Goal: Information Seeking & Learning: Check status

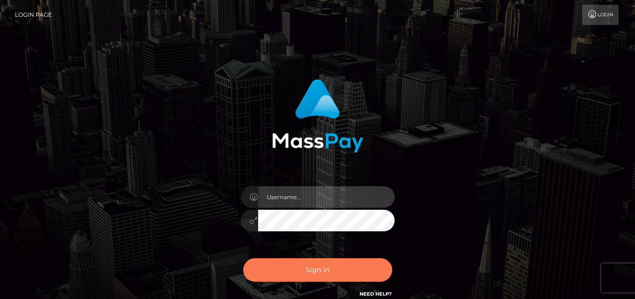
type input "denise"
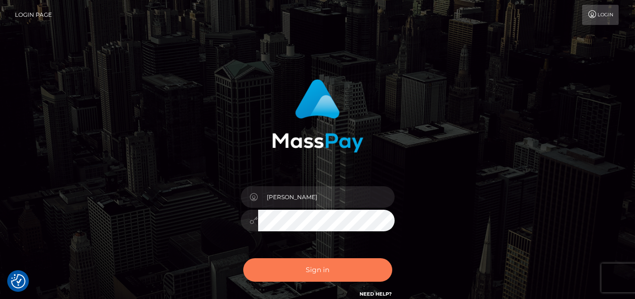
click at [282, 275] on button "Sign in" at bounding box center [317, 270] width 149 height 24
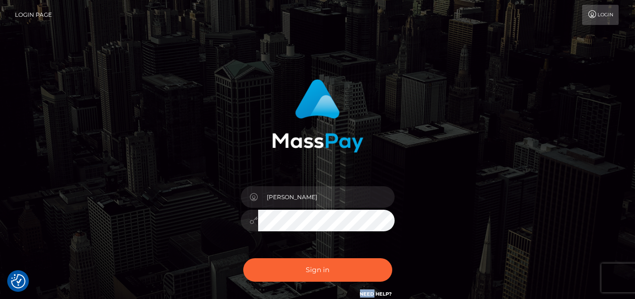
click at [282, 274] on div "Sign in Need Help?" at bounding box center [317, 274] width 168 height 43
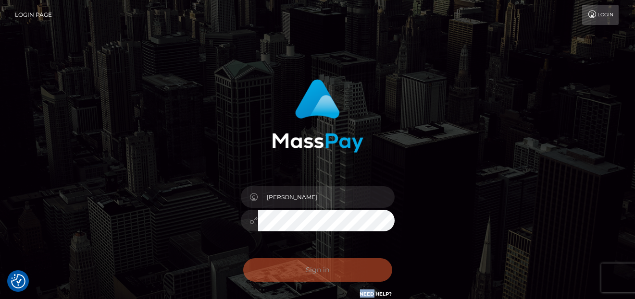
click at [282, 274] on div "Sign in Need Help?" at bounding box center [317, 274] width 168 height 43
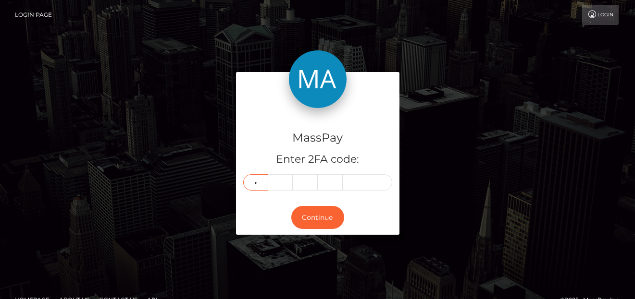
type input "9"
type input "6"
type input "3"
type input "2"
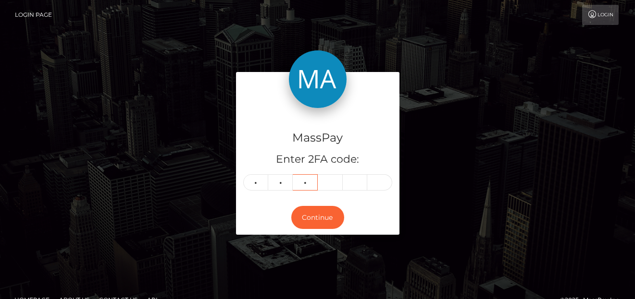
type input "1"
type input "8"
type input "6"
type input "3"
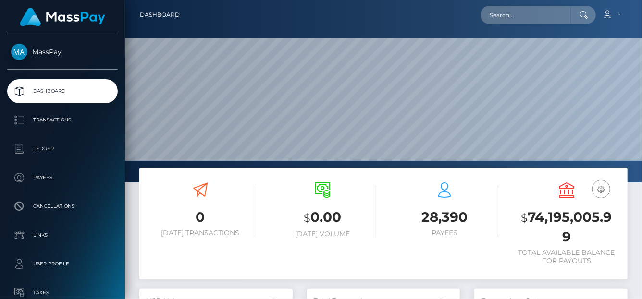
scroll to position [170, 153]
click at [511, 24] on div "Loading... Loading... Account Edit Profile Logout" at bounding box center [407, 15] width 440 height 20
click at [511, 16] on input "text" at bounding box center [525, 15] width 90 height 18
paste input "[EMAIL_ADDRESS][DOMAIN_NAME]"
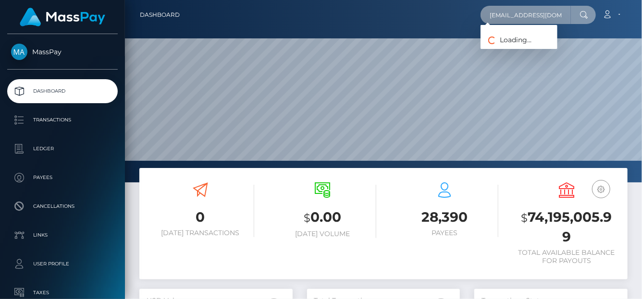
type input "[EMAIL_ADDRESS][DOMAIN_NAME]"
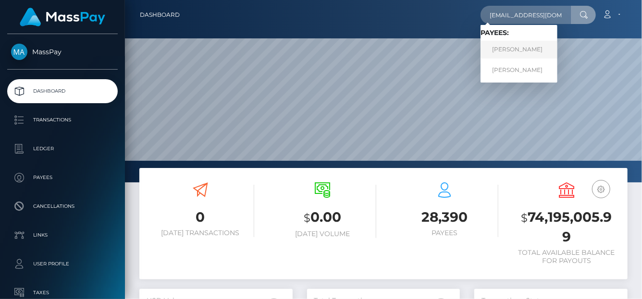
click at [499, 49] on link "Aylin Gianella" at bounding box center [518, 50] width 77 height 18
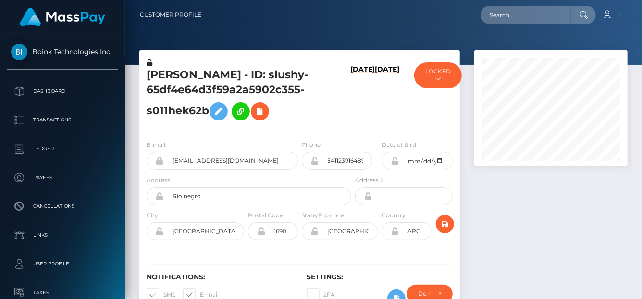
scroll to position [115, 153]
click at [149, 71] on h5 "[PERSON_NAME] - ID: slushy-65df4e64d3f59a2a5902c355-s011hek62b" at bounding box center [246, 97] width 199 height 58
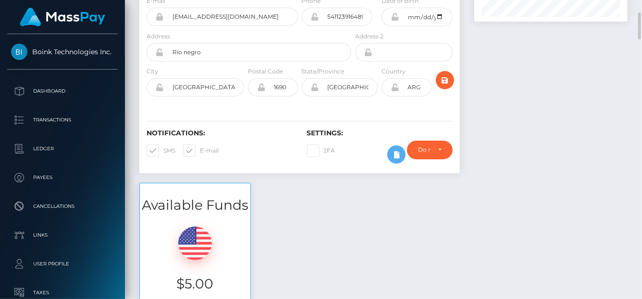
scroll to position [0, 0]
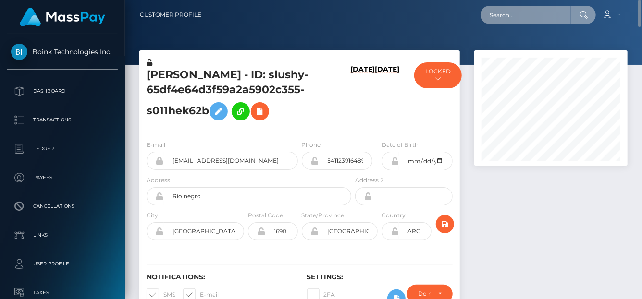
click at [484, 12] on input "text" at bounding box center [525, 15] width 90 height 18
paste input "[PERSON_NAME][EMAIL_ADDRESS][DOMAIN_NAME]"
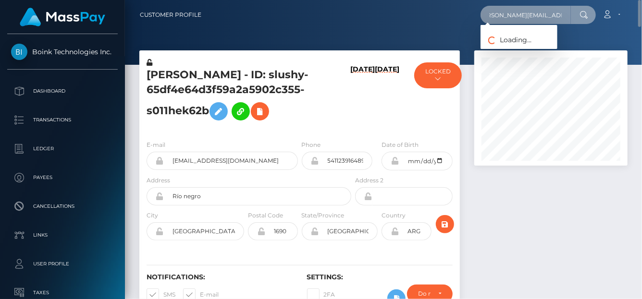
type input "anna.flashdigital@gmail.com"
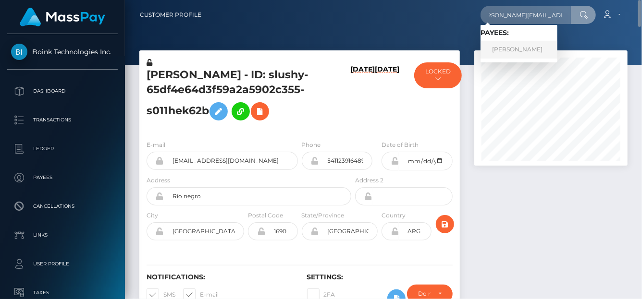
scroll to position [0, 0]
click at [500, 51] on link "Quratulain Riasat" at bounding box center [518, 50] width 77 height 18
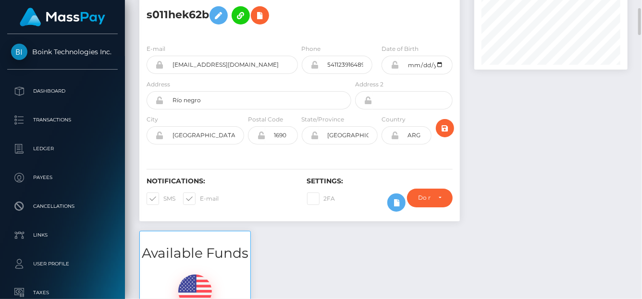
scroll to position [144, 0]
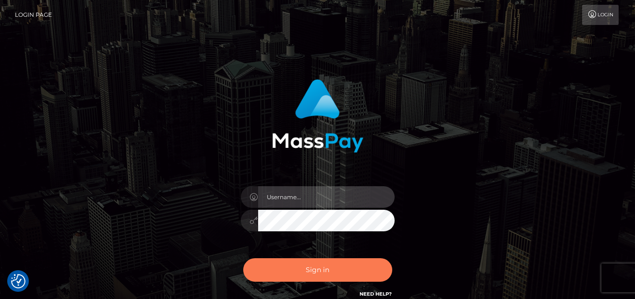
type input "denise"
click at [293, 270] on button "Sign in" at bounding box center [317, 270] width 149 height 24
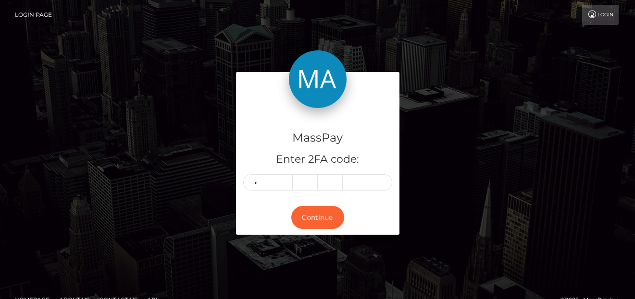
type input "4"
type input "5"
type input "9"
type input "2"
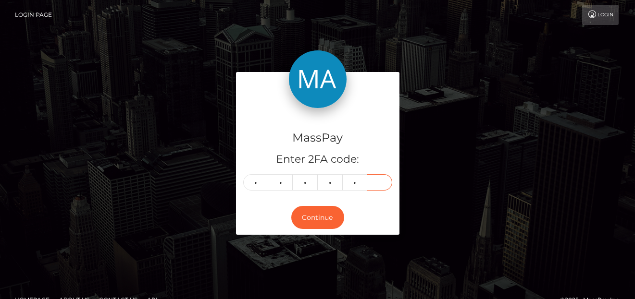
type input "8"
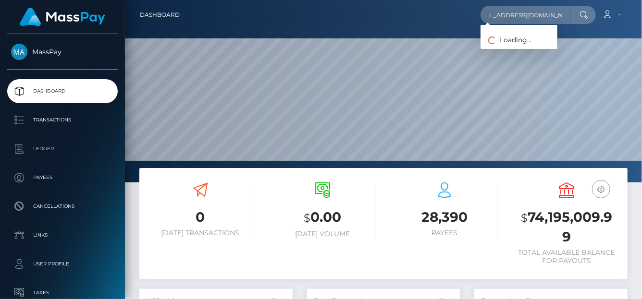
scroll to position [170, 153]
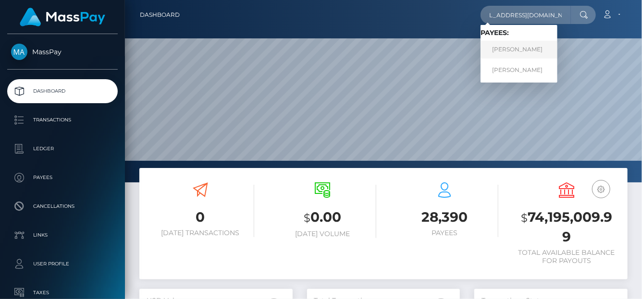
type input "[EMAIL_ADDRESS][DOMAIN_NAME]"
drag, startPoint x: 487, startPoint y: 12, endPoint x: 636, endPoint y: 17, distance: 149.0
click at [636, 17] on nav "Dashboard charmedmollytha@gmail.com Loading... Loading... Payees: Lara Bolzi La…" at bounding box center [383, 15] width 517 height 30
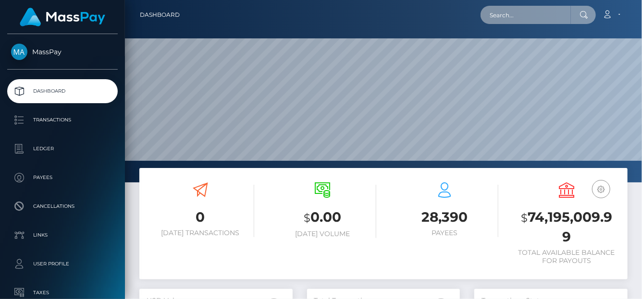
paste input "0rHGw6Ey"
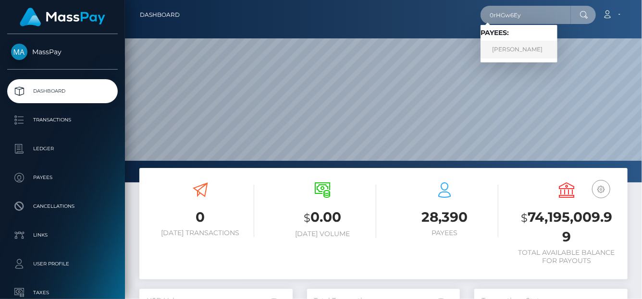
type input "0rHGw6Ey"
click at [505, 45] on link "[PERSON_NAME]" at bounding box center [518, 50] width 77 height 18
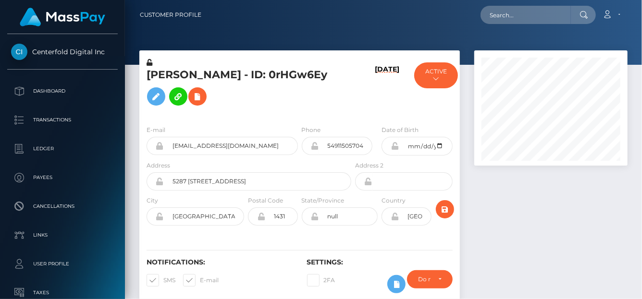
scroll to position [115, 153]
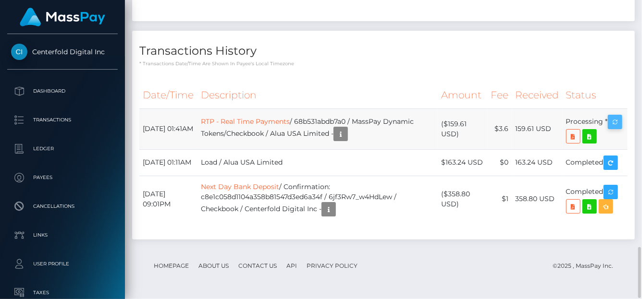
click at [571, 139] on div "Force status update" at bounding box center [569, 136] width 70 height 18
click at [572, 144] on div "Force status update" at bounding box center [569, 136] width 70 height 18
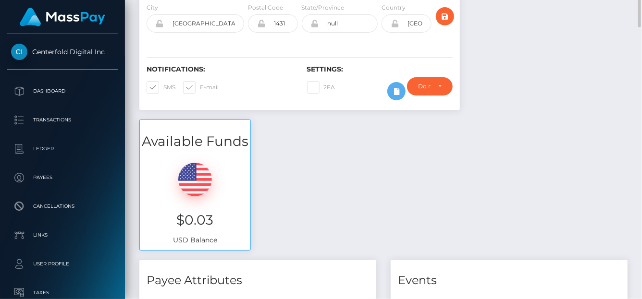
scroll to position [0, 0]
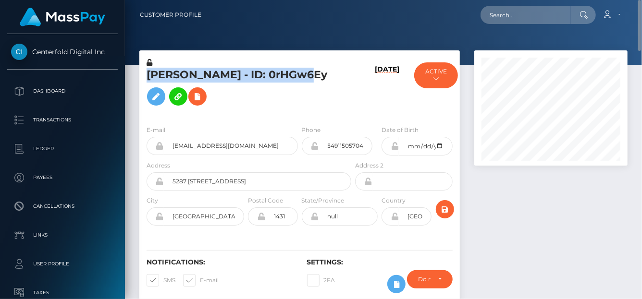
drag, startPoint x: 140, startPoint y: 75, endPoint x: 285, endPoint y: 83, distance: 145.2
click at [285, 83] on div "[PERSON_NAME] - ID: 0rHGw6Ey" at bounding box center [246, 88] width 214 height 60
copy h5 "[PERSON_NAME] - ID: 0rHGw6Ey"
click at [214, 77] on h5 "[PERSON_NAME] - ID: 0rHGw6Ey" at bounding box center [246, 89] width 199 height 43
drag, startPoint x: 146, startPoint y: 82, endPoint x: 287, endPoint y: 74, distance: 141.4
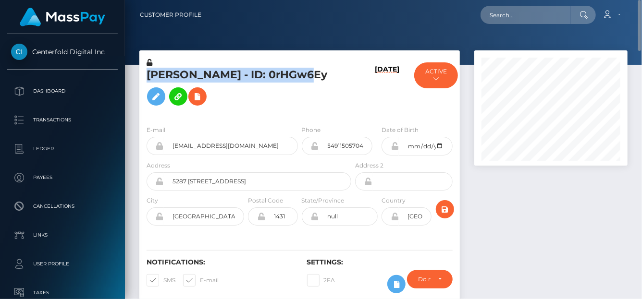
click at [287, 74] on h5 "Lara Bolzi - ID: 0rHGw6Ey" at bounding box center [246, 89] width 199 height 43
copy h5 "Lara Bolzi - ID: 0rHGw6Ey"
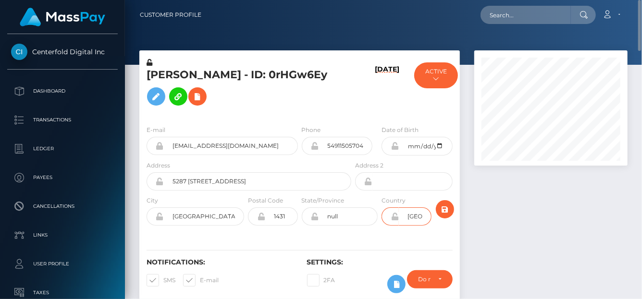
drag, startPoint x: 420, startPoint y: 225, endPoint x: 381, endPoint y: 219, distance: 39.8
click at [381, 219] on div "Country USA" at bounding box center [405, 213] width 53 height 35
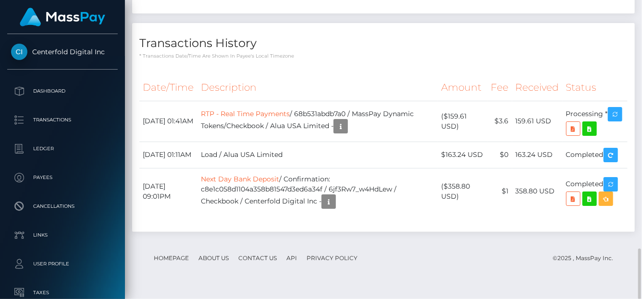
scroll to position [1355, 0]
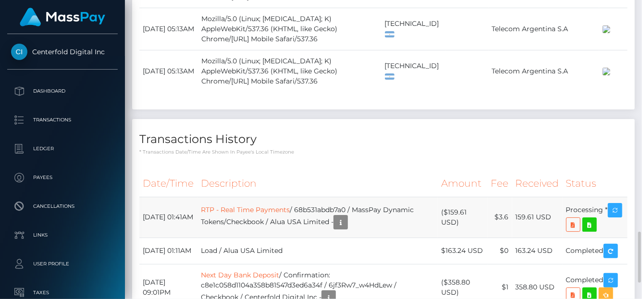
drag, startPoint x: 144, startPoint y: 194, endPoint x: 617, endPoint y: 212, distance: 473.5
click at [616, 212] on table "Date/Time Description Amount Fee Received Status RTP - Real Time Payments" at bounding box center [383, 241] width 488 height 140
copy table "Date/Time Description Amount Fee Received Status September 1, 2025 01:41AM RTP …"
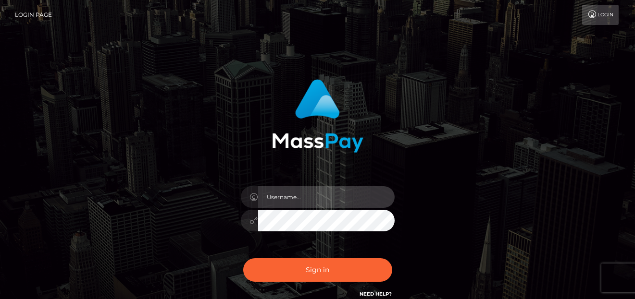
type input "denise"
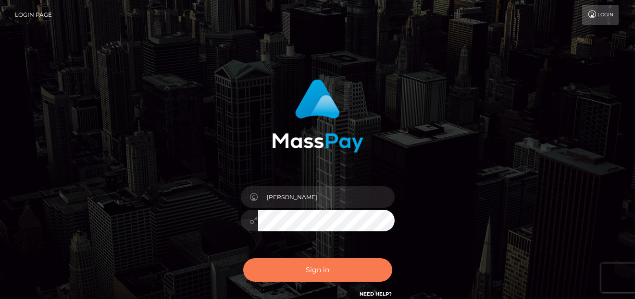
click at [309, 272] on button "Sign in" at bounding box center [317, 270] width 149 height 24
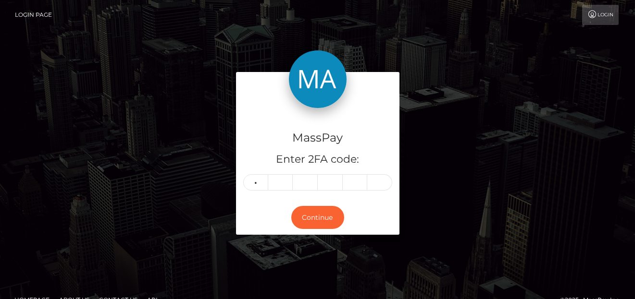
type input "3"
type input "4"
type input "5"
type input "9"
type input "7"
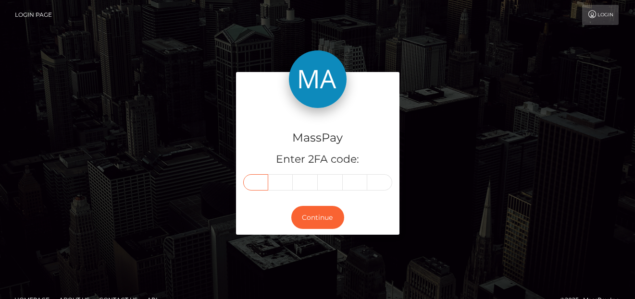
type input "3"
type input "4"
type input "5"
type input "9"
type input "8"
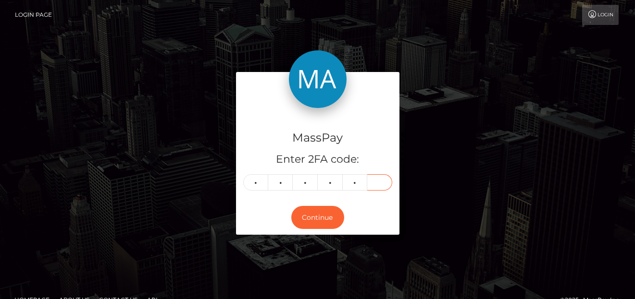
type input "7"
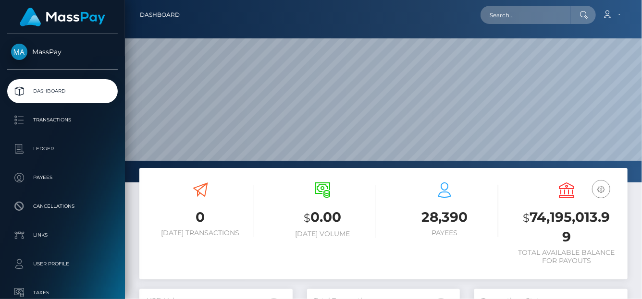
scroll to position [170, 153]
click at [494, 16] on input "text" at bounding box center [525, 15] width 90 height 18
paste input "0rHGw6Ey"
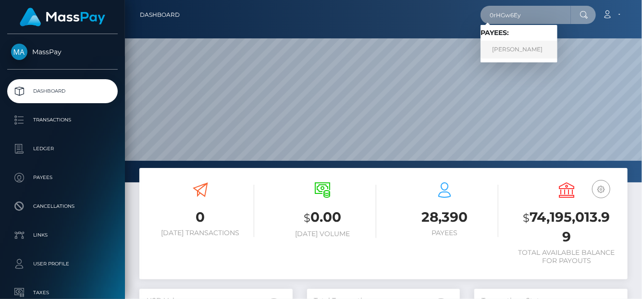
type input "0rHGw6Ey"
click at [507, 52] on link "Lara Bolzi" at bounding box center [518, 50] width 77 height 18
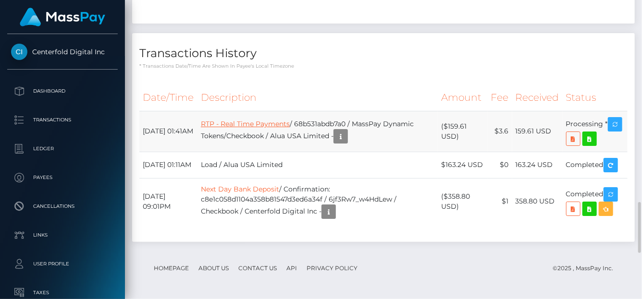
scroll to position [1403, 0]
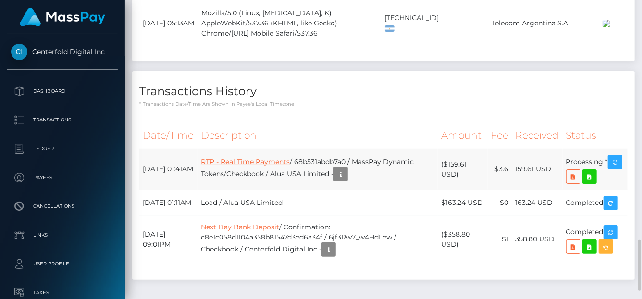
click at [223, 166] on link "RTP - Real Time Payments" at bounding box center [245, 162] width 89 height 9
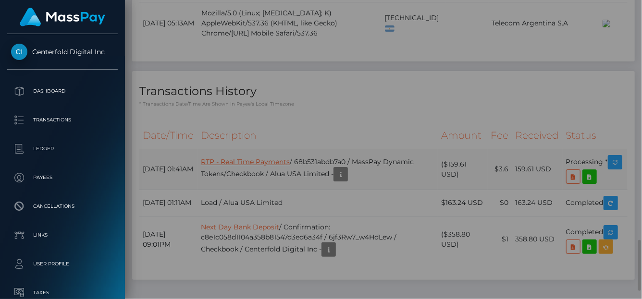
click at [224, 171] on h5 "Response:" at bounding box center [344, 171] width 335 height 19
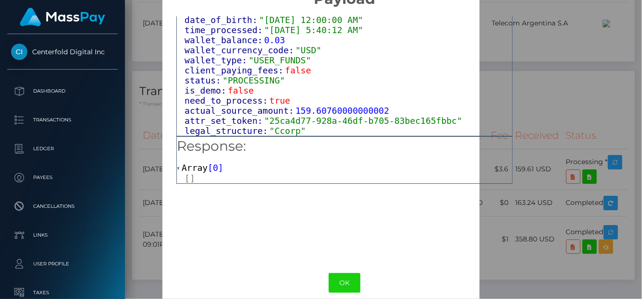
scroll to position [37, 0]
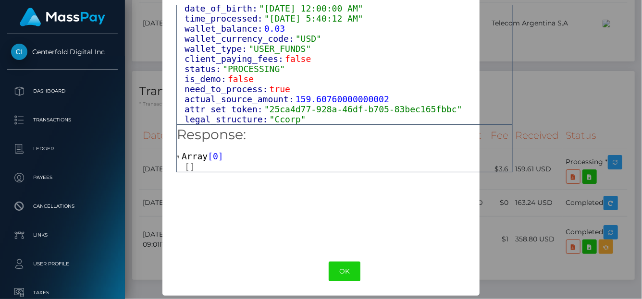
click at [213, 160] on span "0" at bounding box center [215, 156] width 5 height 10
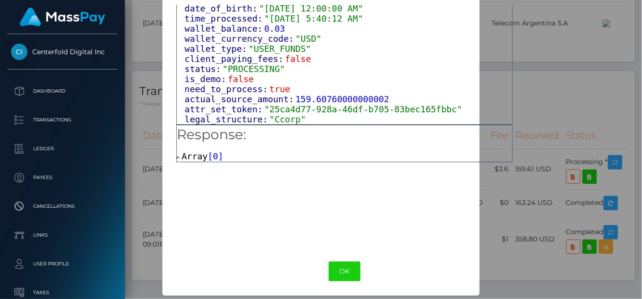
click at [213, 159] on span "0" at bounding box center [215, 156] width 5 height 10
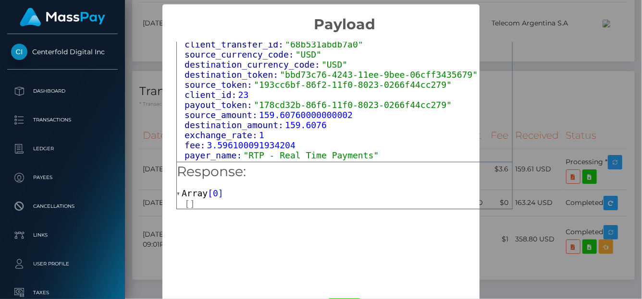
scroll to position [350, 0]
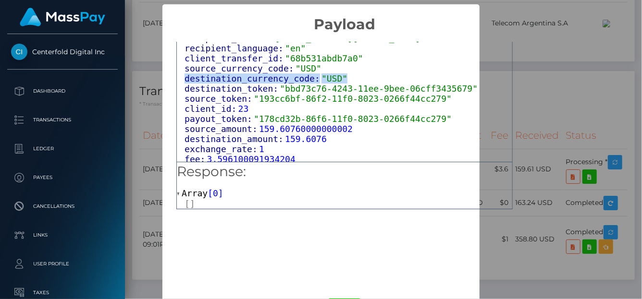
click at [602, 81] on div "× Payload Output: Object attrs: Array [ 4 ] data_attributes: Object payer_data:…" at bounding box center [321, 149] width 642 height 299
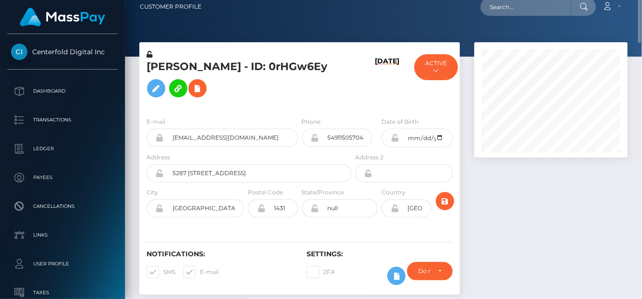
scroll to position [0, 0]
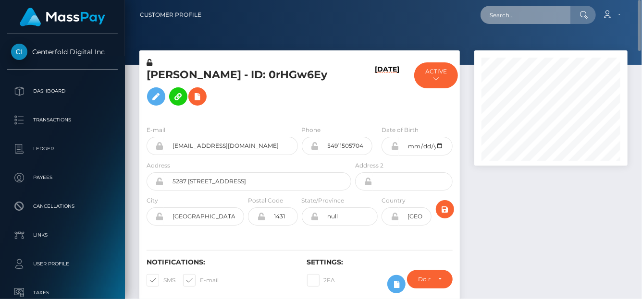
click at [507, 16] on input "text" at bounding box center [525, 15] width 90 height 18
paste input "poact_ZqBgQpg7Xgwp."
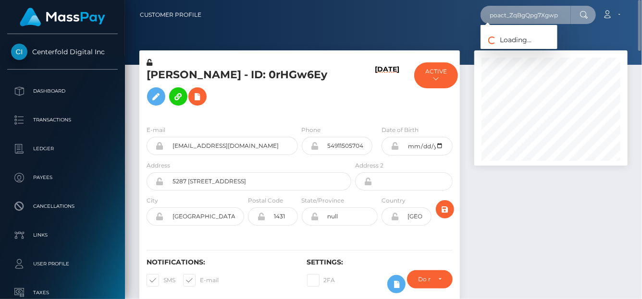
type input "poact_ZqBgQpg7Xgwp"
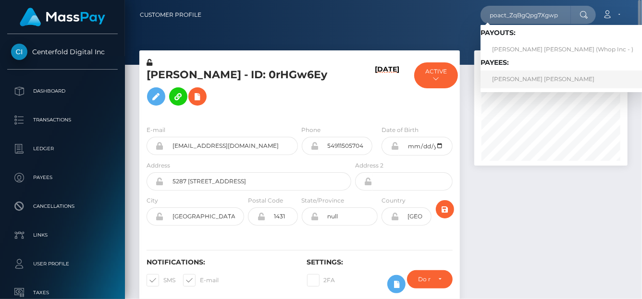
click at [516, 80] on link "DANIEL GEORGE ELLIS" at bounding box center [562, 80] width 164 height 18
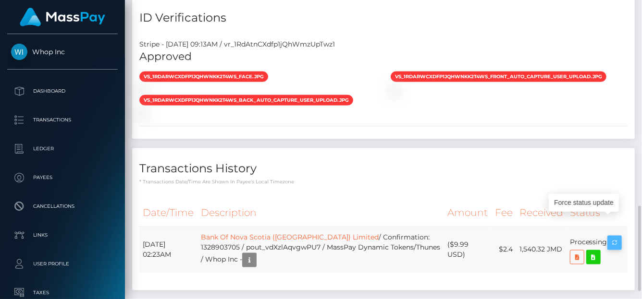
scroll to position [115, 153]
drag, startPoint x: 617, startPoint y: 222, endPoint x: 383, endPoint y: 3, distance: 320.1
click at [617, 237] on icon "button" at bounding box center [615, 243] width 12 height 12
click at [616, 237] on icon "button" at bounding box center [615, 243] width 12 height 12
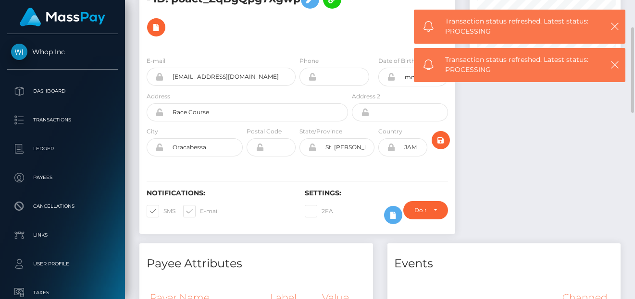
scroll to position [115, 150]
click at [510, 171] on div at bounding box center [544, 98] width 165 height 290
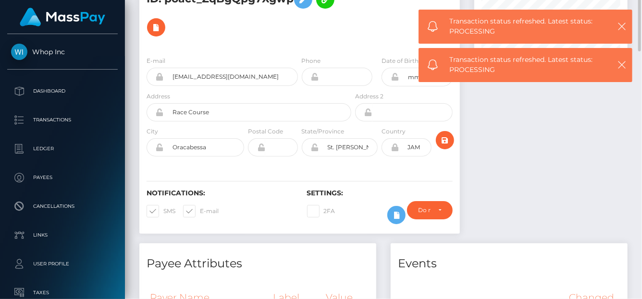
scroll to position [0, 0]
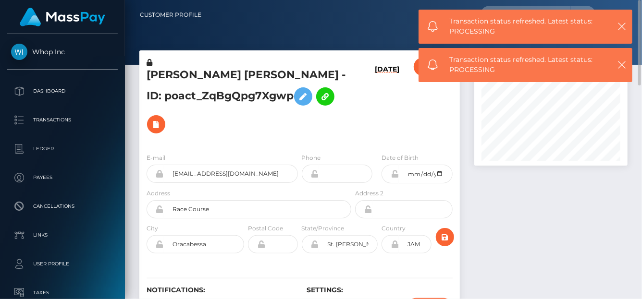
click at [527, 260] on div at bounding box center [551, 195] width 168 height 290
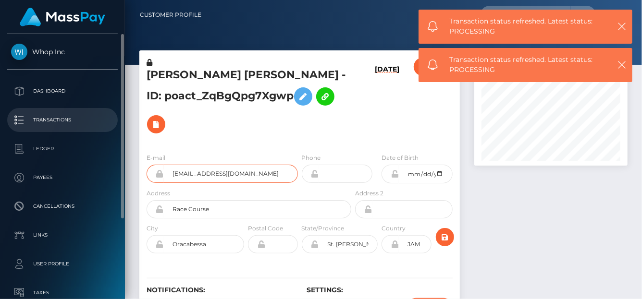
drag, startPoint x: 266, startPoint y: 150, endPoint x: 26, endPoint y: 108, distance: 243.0
click at [26, 108] on div "Whop Inc Dashboard Transactions Ledger Payees" at bounding box center [321, 149] width 642 height 299
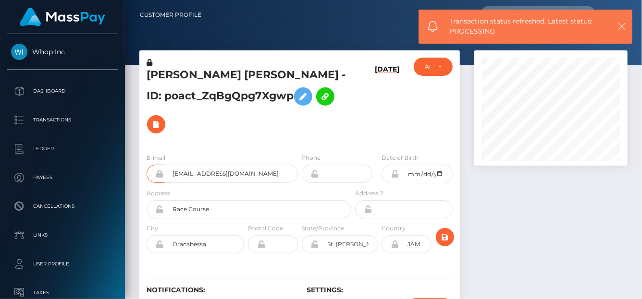
click at [621, 27] on icon "button" at bounding box center [622, 27] width 10 height 10
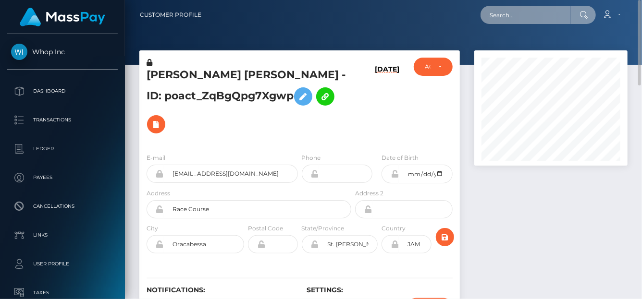
drag, startPoint x: 519, startPoint y: 16, endPoint x: 442, endPoint y: 14, distance: 76.9
click at [442, 14] on div "Loading... Loading... Account Edit Profile Logout" at bounding box center [418, 15] width 418 height 20
paste input "[EMAIL_ADDRESS][DOMAIN_NAME]"
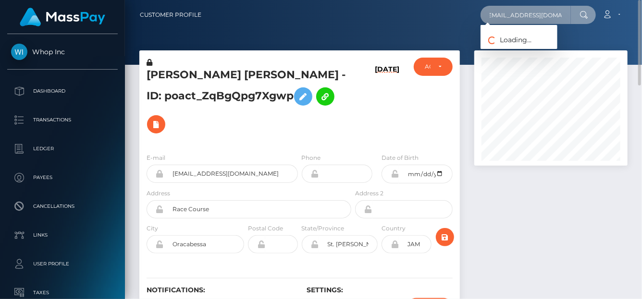
type input "[EMAIL_ADDRESS][DOMAIN_NAME]"
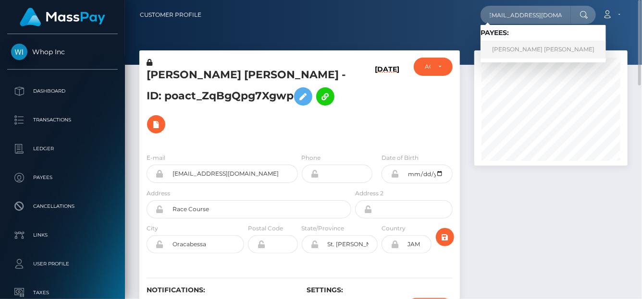
scroll to position [0, 0]
click at [501, 47] on link "DANIEL GEORGE ELLIS" at bounding box center [542, 50] width 125 height 18
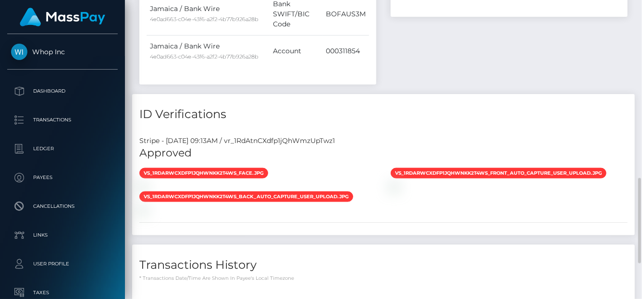
scroll to position [750, 0]
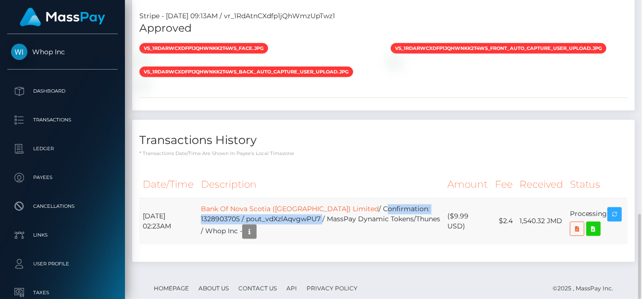
drag, startPoint x: 348, startPoint y: 189, endPoint x: 286, endPoint y: 197, distance: 63.0
click at [286, 198] on td "Bank Of [GEOGRAPHIC_DATA] ([GEOGRAPHIC_DATA]) Limited / Confirmation: [FINANCIA…" at bounding box center [320, 221] width 246 height 47
copy td "Confirmation: 1328903705 / pout_vdXzlAqvgwPU7"
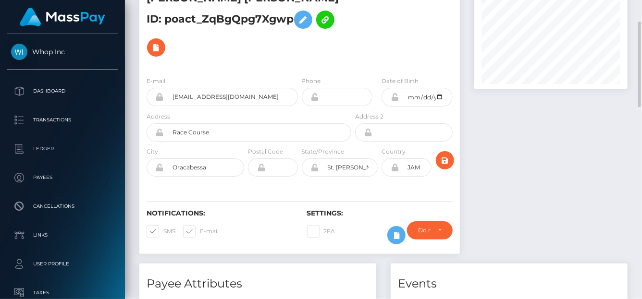
scroll to position [0, 0]
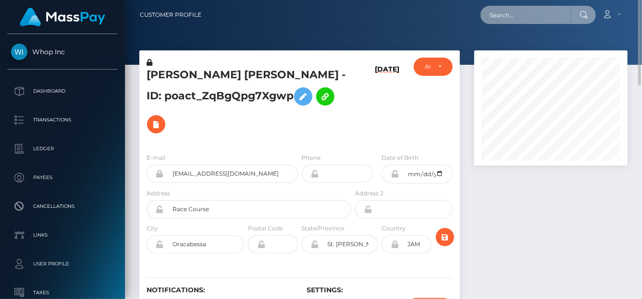
click at [492, 12] on input "text" at bounding box center [525, 15] width 90 height 18
paste input "[PERSON_NAME][EMAIL_ADDRESS][DOMAIN_NAME]"
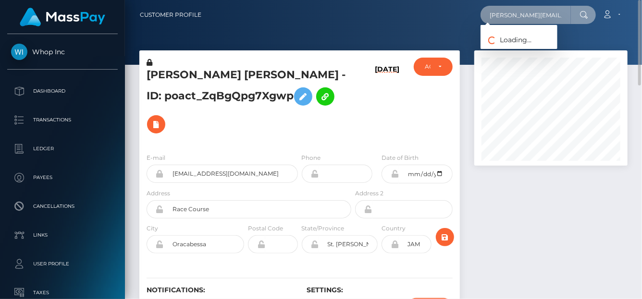
type input "[PERSON_NAME][EMAIL_ADDRESS][DOMAIN_NAME]"
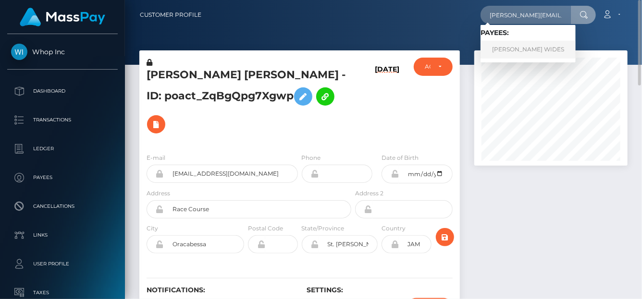
click at [500, 46] on link "[PERSON_NAME] WIDES" at bounding box center [527, 50] width 95 height 18
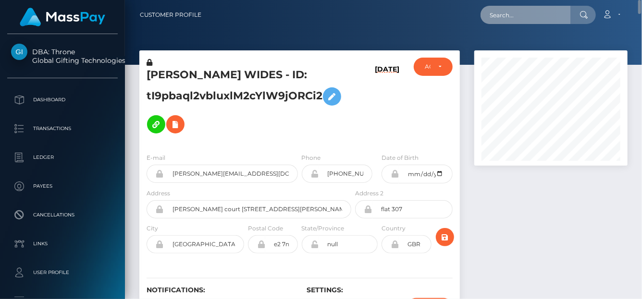
click at [518, 9] on input "text" at bounding box center [525, 15] width 90 height 18
paste input "1328903705"
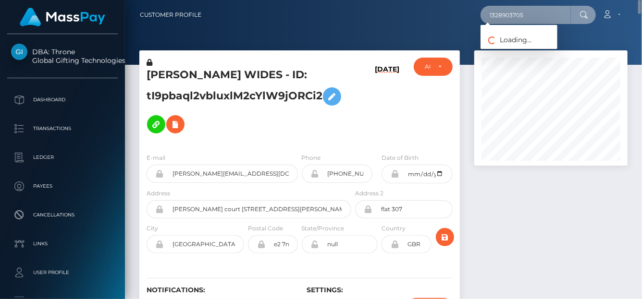
type input "1328903705"
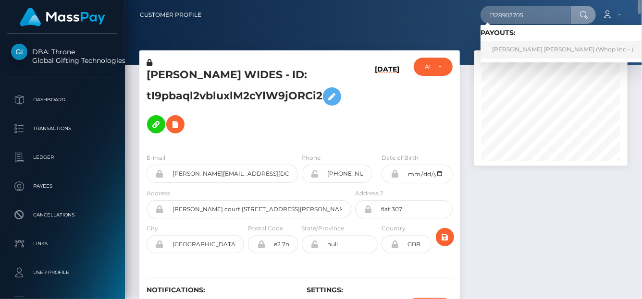
click at [512, 50] on link "[PERSON_NAME] [PERSON_NAME] (Whop Inc - )" at bounding box center [562, 50] width 164 height 18
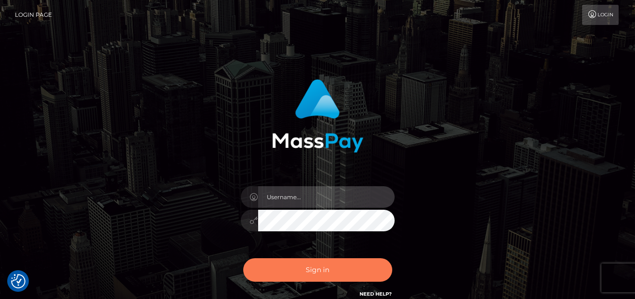
type input "denise"
click at [279, 265] on button "Sign in" at bounding box center [317, 270] width 149 height 24
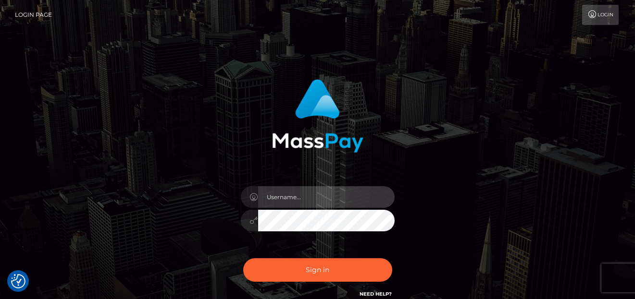
type input "[PERSON_NAME]"
click at [288, 287] on div "Sign in Need Help?" at bounding box center [317, 274] width 168 height 43
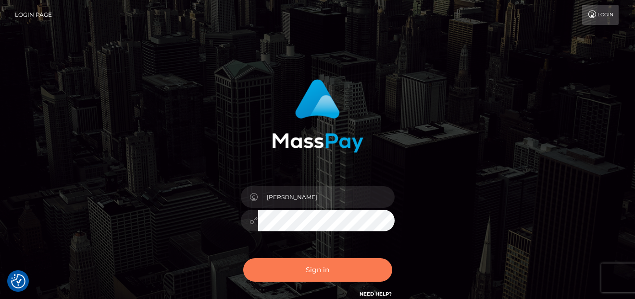
click at [292, 284] on div "Sign in Need Help?" at bounding box center [317, 274] width 168 height 43
click at [325, 273] on button "Sign in" at bounding box center [317, 270] width 149 height 24
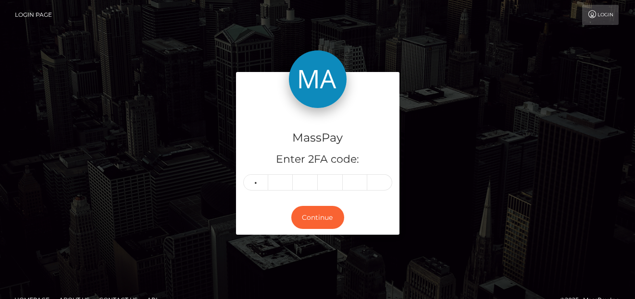
type input "4"
type input "8"
type input "4"
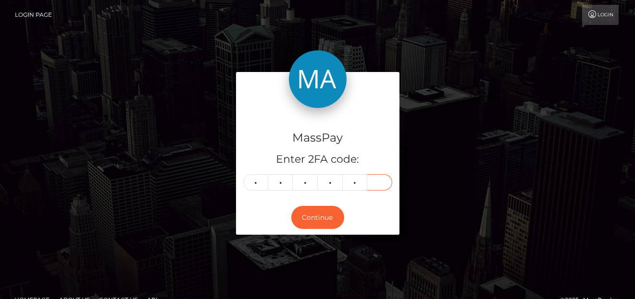
type input "8"
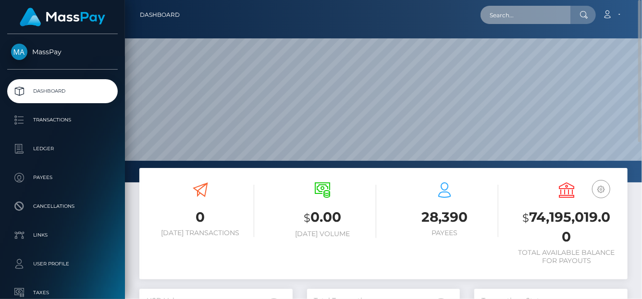
click at [528, 17] on input "text" at bounding box center [525, 15] width 90 height 18
paste input "1328903705"
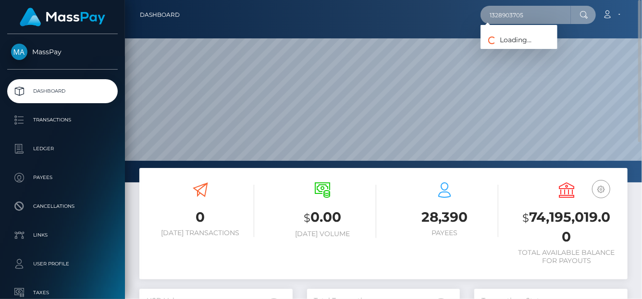
type input "1328903705"
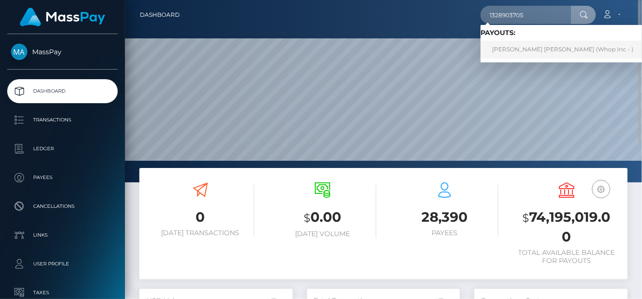
click at [531, 53] on link "DANIEL GEORGE ELLIS (Whop Inc - )" at bounding box center [562, 50] width 164 height 18
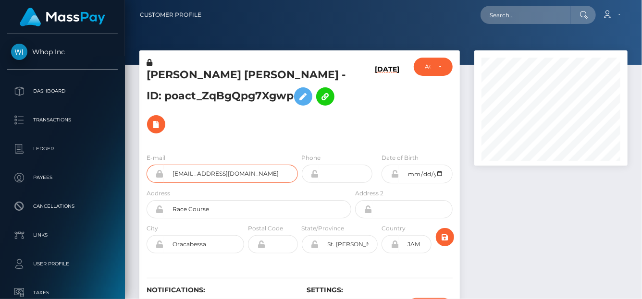
scroll to position [115, 153]
click at [162, 119] on icon at bounding box center [156, 125] width 12 height 12
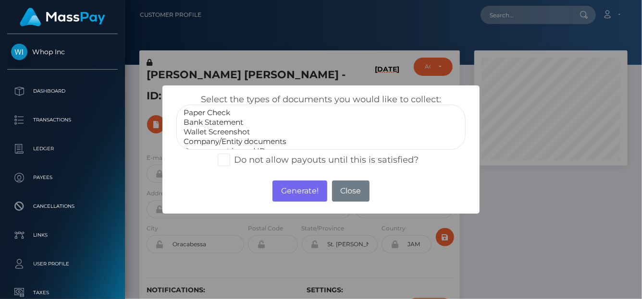
scroll to position [19, 0]
select select "Miscellaneous"
click at [225, 143] on option "Miscellaneous" at bounding box center [321, 142] width 277 height 10
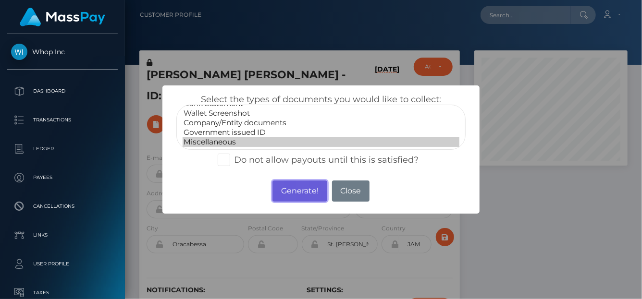
click at [280, 194] on button "Generate!" at bounding box center [299, 191] width 54 height 21
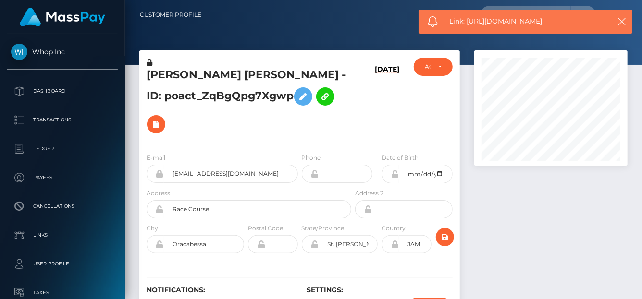
drag, startPoint x: 532, startPoint y: 21, endPoint x: 468, endPoint y: 27, distance: 64.7
click at [467, 27] on div "Link: https://l.maspay.io/Zh6AF" at bounding box center [525, 22] width 214 height 24
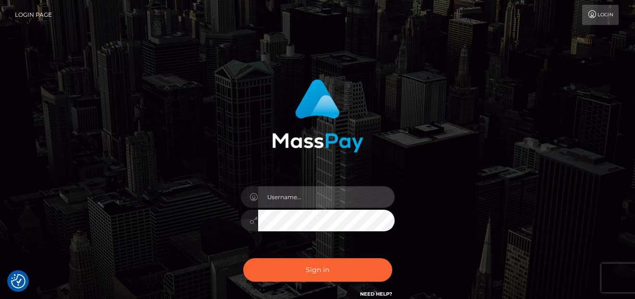
type input "denise"
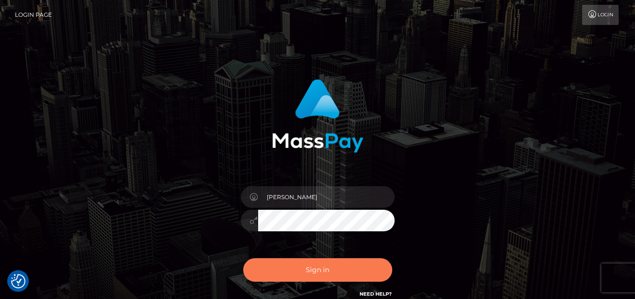
click at [277, 269] on button "Sign in" at bounding box center [317, 270] width 149 height 24
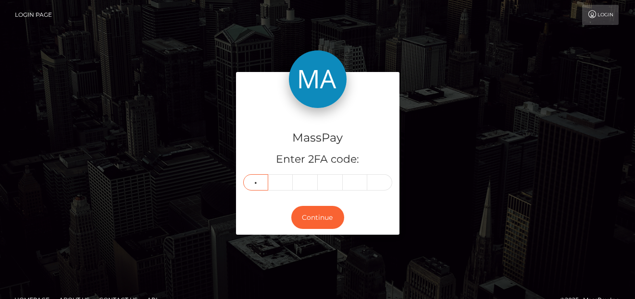
type input "9"
type input "4"
type input "1"
type input "9"
type input "7"
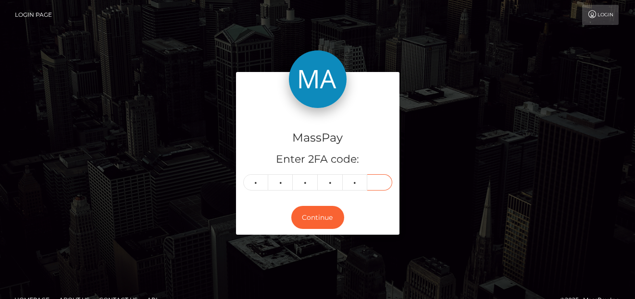
type input "0"
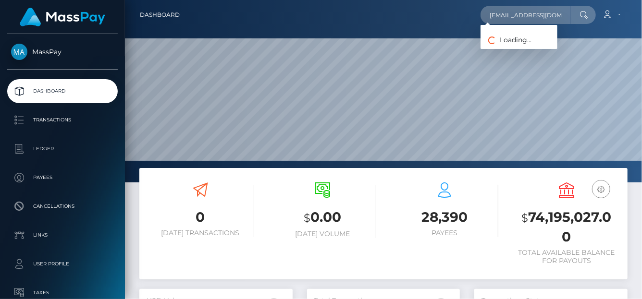
scroll to position [170, 153]
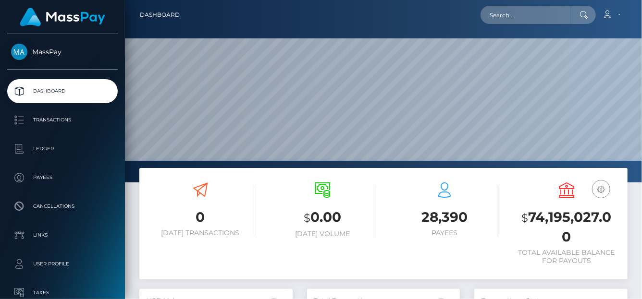
scroll to position [170, 153]
click at [494, 16] on input "text" at bounding box center [525, 15] width 90 height 18
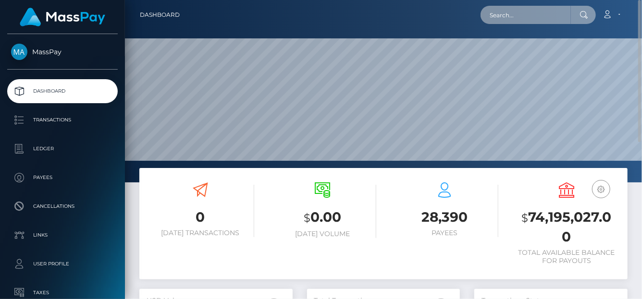
paste input "evasimone46@gmail.com"
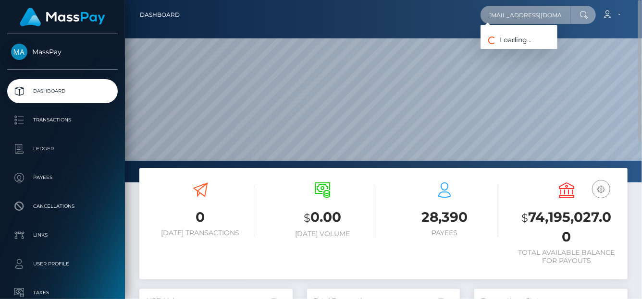
type input "evasimone46@gmail.com"
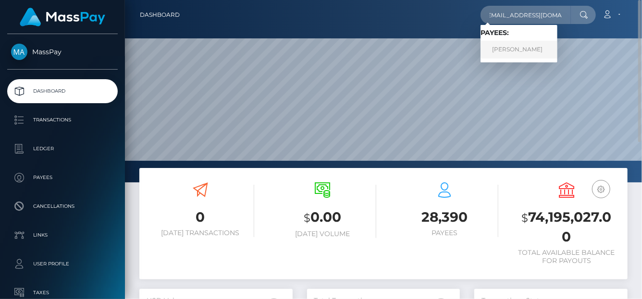
click at [507, 49] on link "Eva Simone" at bounding box center [518, 50] width 77 height 18
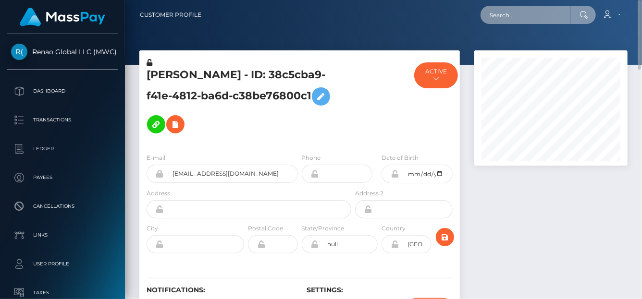
click at [500, 20] on input "text" at bounding box center [525, 15] width 90 height 18
paste input "celestialhaven09@gmail.com"
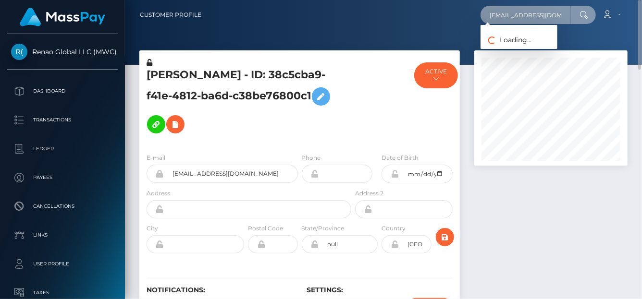
scroll to position [0, 14]
type input "celestialhaven09@gmail.com"
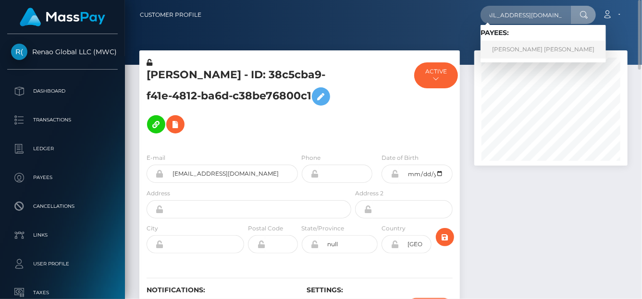
click at [513, 48] on link "SHARNA-KAY CHRISTINA LAWRENCE" at bounding box center [542, 50] width 125 height 18
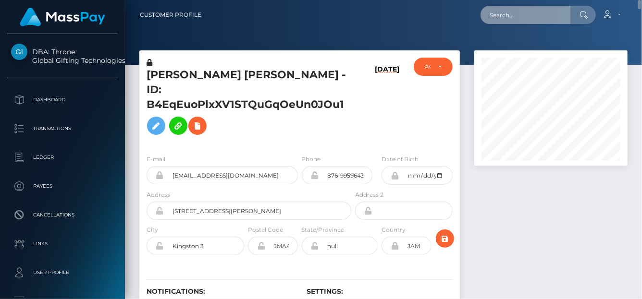
click at [509, 16] on input "text" at bounding box center [525, 15] width 90 height 18
paste input "xreganmatthewsx@gmail.com"
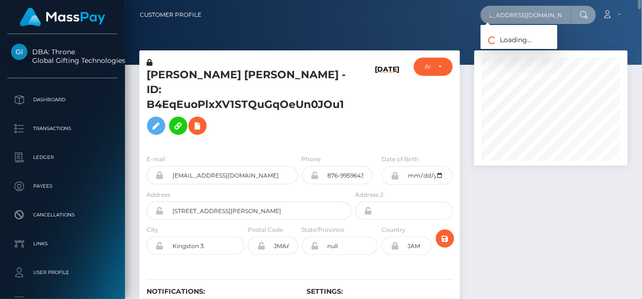
type input "xreganmatthewsx@gmail.com"
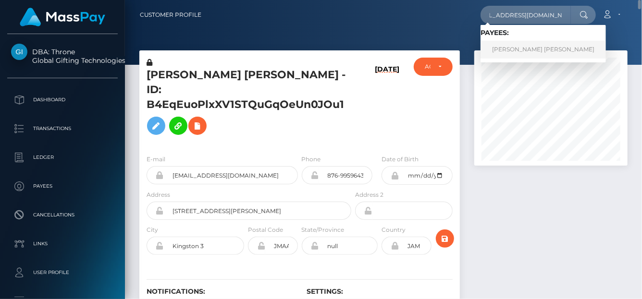
click at [514, 53] on link "REGAN JAMES MATTHEWS" at bounding box center [542, 50] width 125 height 18
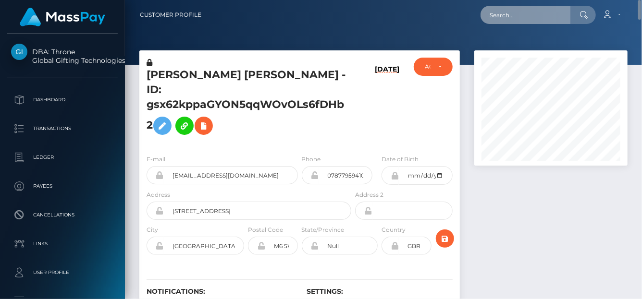
click at [495, 16] on input "text" at bounding box center [525, 15] width 90 height 18
paste input "[EMAIL_ADDRESS][DOMAIN_NAME]"
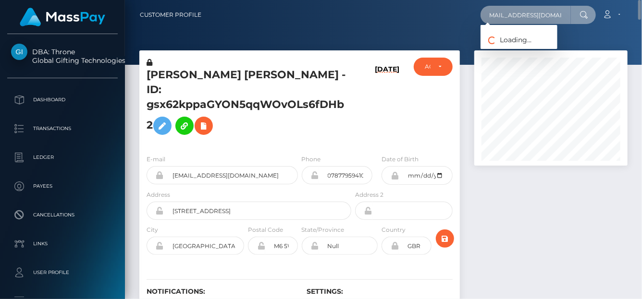
type input "achisylvie2018@gmail.com"
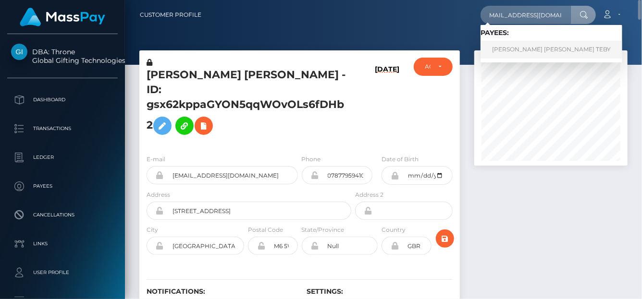
click at [493, 53] on link "ACHI SYLVIE NANCY TEBY" at bounding box center [551, 50] width 142 height 18
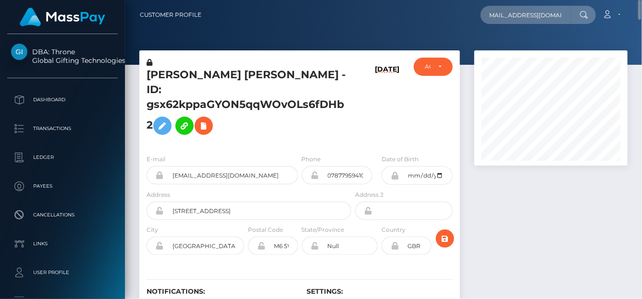
scroll to position [0, 0]
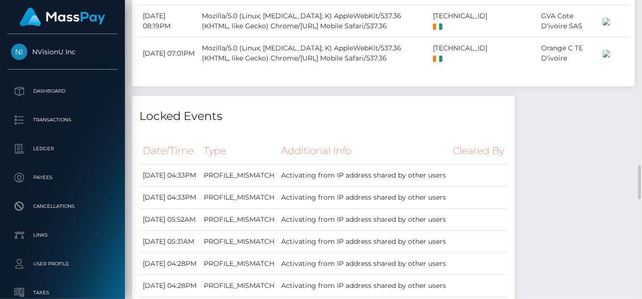
scroll to position [1346, 0]
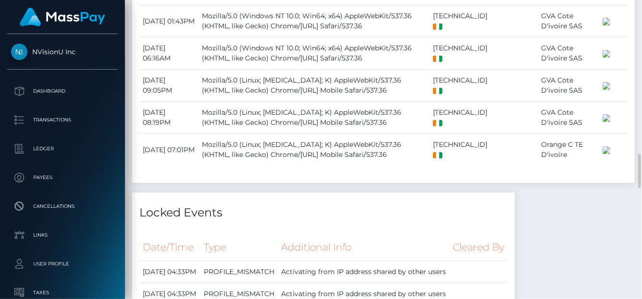
drag, startPoint x: 458, startPoint y: 125, endPoint x: 454, endPoint y: 121, distance: 5.8
copy td "80.215.36.53"
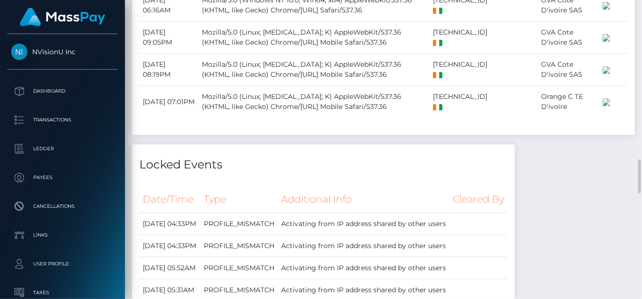
drag, startPoint x: 468, startPoint y: 157, endPoint x: 412, endPoint y: 156, distance: 56.7
copy td "102.67.255.185"
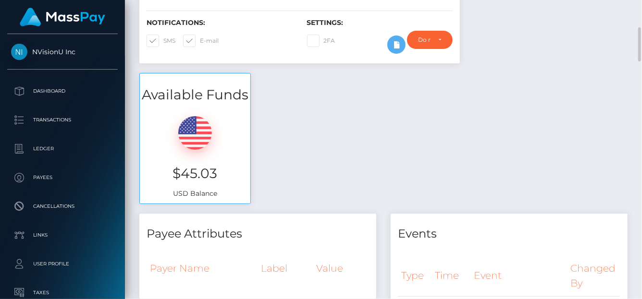
scroll to position [144, 0]
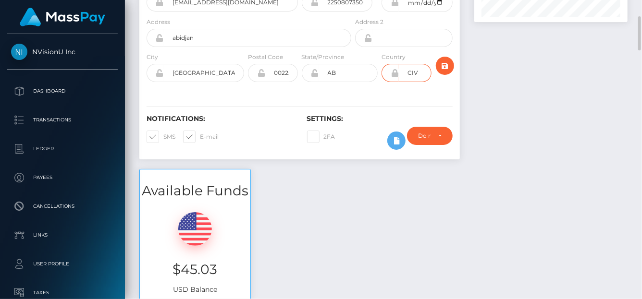
drag, startPoint x: 420, startPoint y: 70, endPoint x: 403, endPoint y: 71, distance: 17.8
click at [403, 71] on input "CIV" at bounding box center [415, 73] width 32 height 18
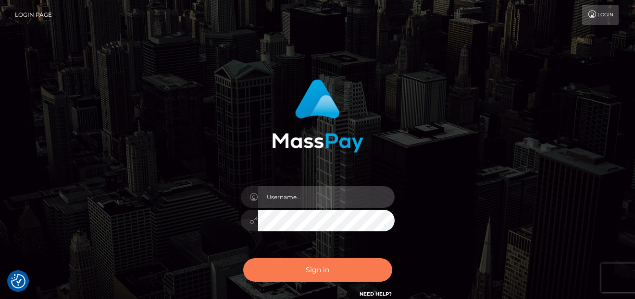
type input "[PERSON_NAME]"
click at [307, 268] on button "Sign in" at bounding box center [317, 270] width 149 height 24
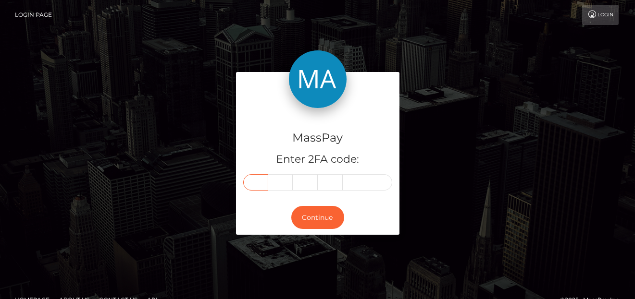
click at [256, 185] on input "text" at bounding box center [255, 182] width 25 height 16
type input "4"
type input "2"
type input "4"
type input "3"
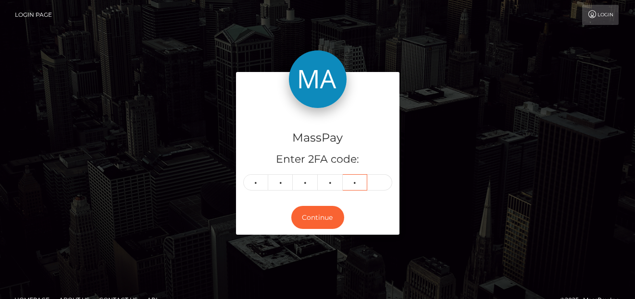
type input "0"
type input "7"
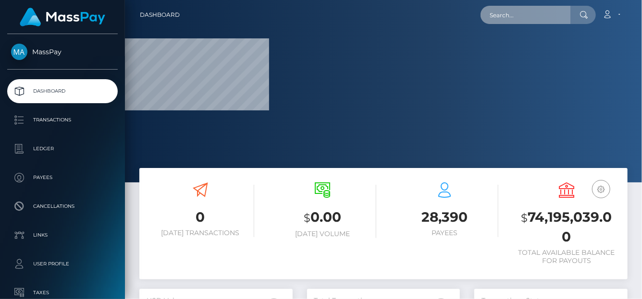
click at [494, 15] on input "text" at bounding box center [525, 15] width 90 height 18
paste input "[EMAIL_ADDRESS][DOMAIN_NAME]"
type input "[EMAIL_ADDRESS][DOMAIN_NAME]"
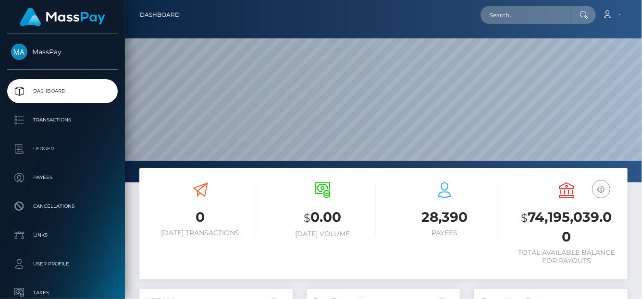
scroll to position [170, 153]
click at [497, 10] on input "text" at bounding box center [525, 15] width 90 height 18
paste input "[EMAIL_ADDRESS][DOMAIN_NAME]"
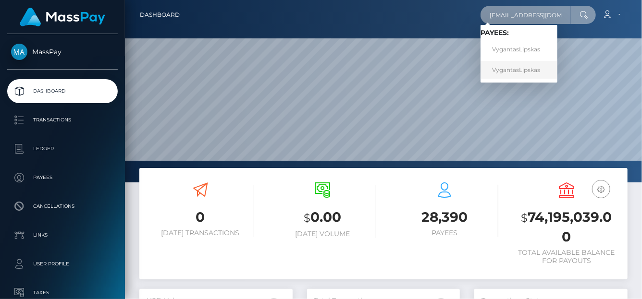
type input "[EMAIL_ADDRESS][DOMAIN_NAME]"
click at [502, 67] on link "VygantasLipskas" at bounding box center [518, 70] width 77 height 18
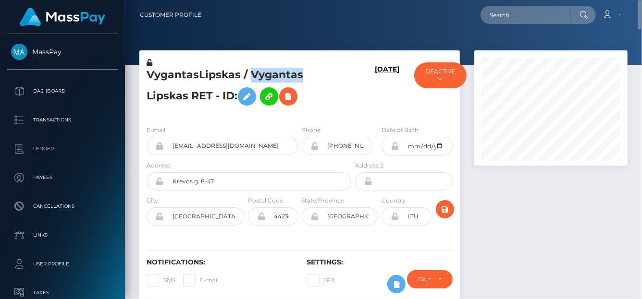
drag, startPoint x: 302, startPoint y: 77, endPoint x: 250, endPoint y: 74, distance: 52.0
click at [250, 74] on h5 "VygantasLipskas / Vygantas Lipskas RET - ID:" at bounding box center [246, 89] width 199 height 43
copy h5 "Vygantas"
drag, startPoint x: 249, startPoint y: 146, endPoint x: 129, endPoint y: 145, distance: 120.1
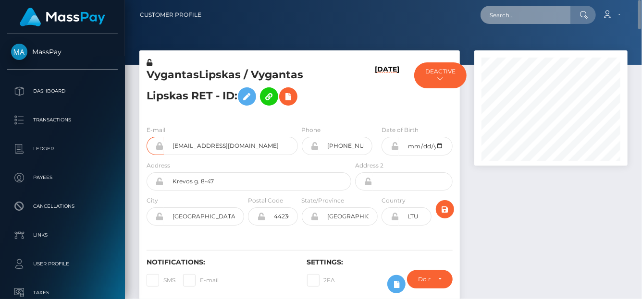
click at [507, 14] on input "text" at bounding box center [525, 15] width 90 height 18
paste input "bizdev@bizmajors.com"
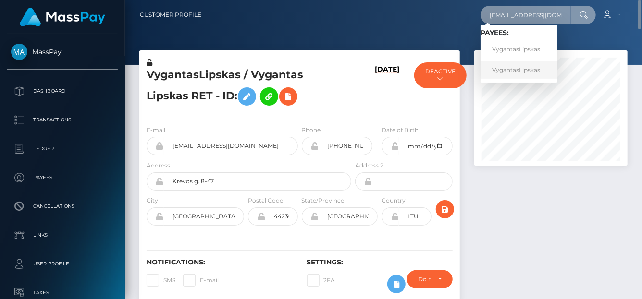
type input "bizdev@bizmajors.com"
click at [508, 66] on link "VygantasLipskas" at bounding box center [518, 70] width 77 height 18
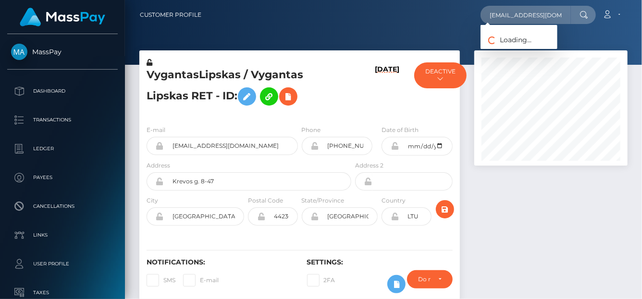
scroll to position [115, 153]
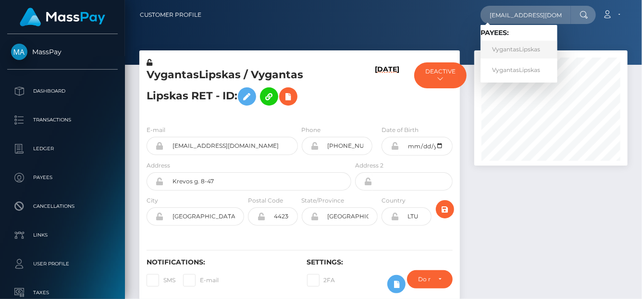
click at [509, 47] on link "VygantasLipskas" at bounding box center [518, 50] width 77 height 18
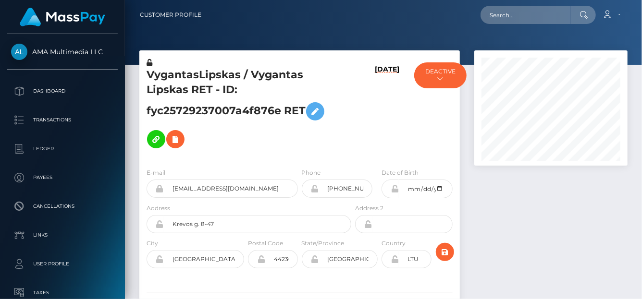
scroll to position [115, 153]
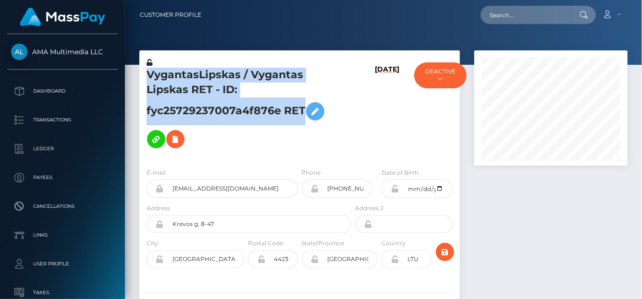
drag, startPoint x: 168, startPoint y: 110, endPoint x: 147, endPoint y: 76, distance: 39.2
click at [147, 76] on h5 "VygantasLipskas / Vygantas Lipskas RET - ID: fyc25729237007a4f876e RET" at bounding box center [246, 111] width 199 height 86
copy h5 "VygantasLipskas / Vygantas Lipskas RET - ID: fyc25729237007a4f876e RET"
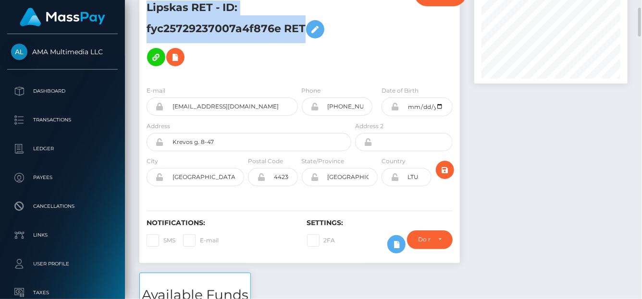
scroll to position [0, 0]
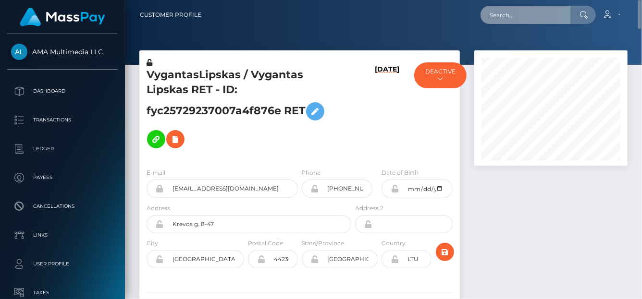
click at [494, 18] on input "text" at bounding box center [525, 15] width 90 height 18
paste input "[EMAIL_ADDRESS][DOMAIN_NAME]"
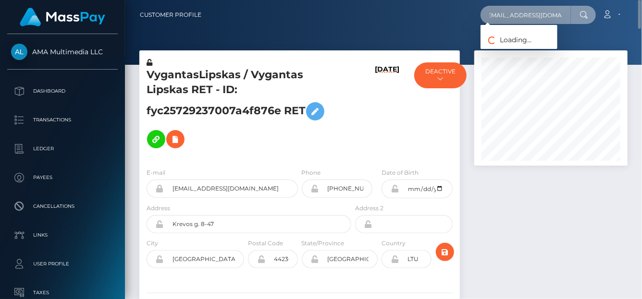
type input "[EMAIL_ADDRESS][DOMAIN_NAME]"
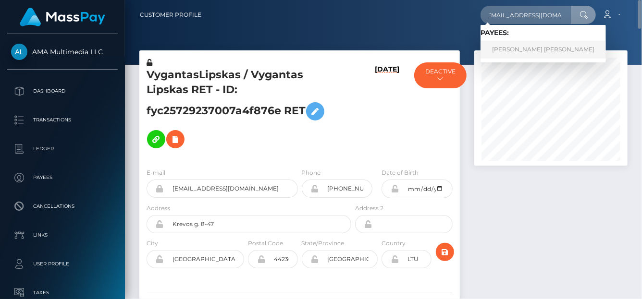
click at [516, 56] on link "ANJALI SINGH Singh" at bounding box center [542, 50] width 125 height 18
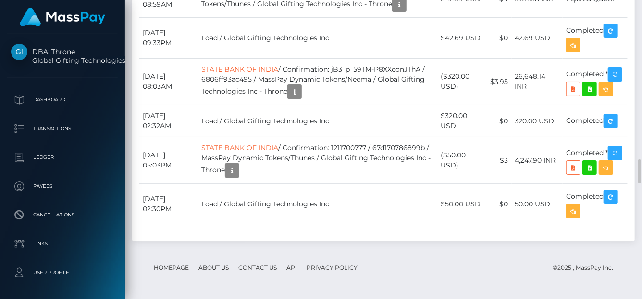
scroll to position [2116, 0]
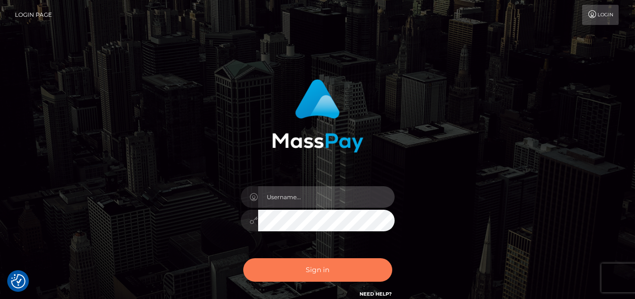
type input "denise"
click at [308, 279] on button "Sign in" at bounding box center [317, 270] width 149 height 24
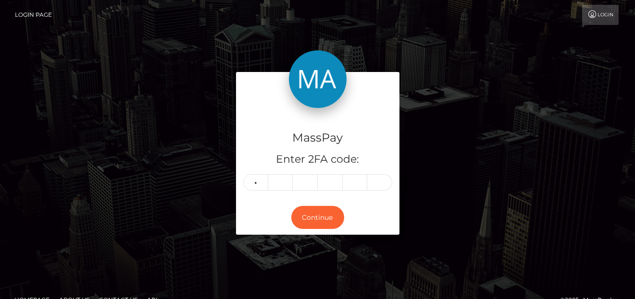
type input "4"
type input "5"
type input "0"
type input "5"
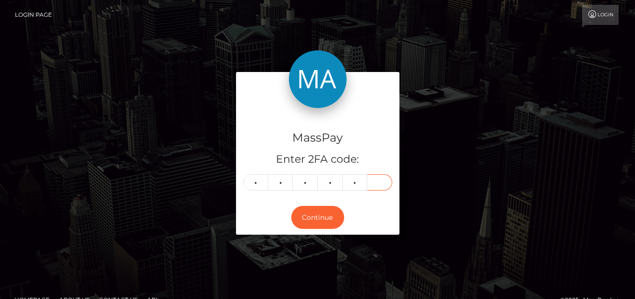
type input "2"
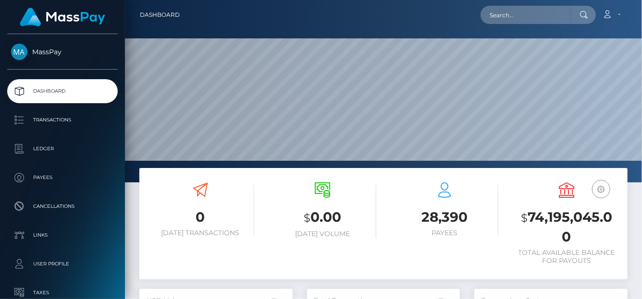
scroll to position [170, 153]
click at [504, 18] on input "text" at bounding box center [525, 15] width 90 height 18
paste input "[EMAIL_ADDRESS][DOMAIN_NAME]"
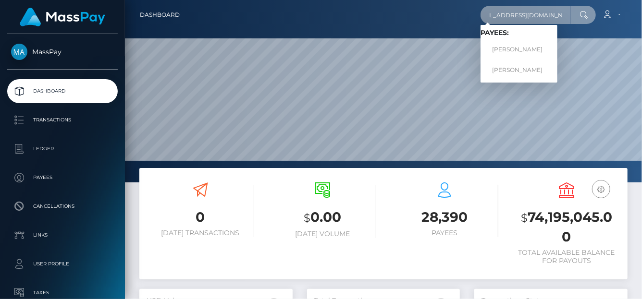
scroll to position [0, 0]
click at [493, 24] on div "charmedmollytha@gmail.com Loading... Loading... Payees: Lara Bolzi Lara Bolzi" at bounding box center [537, 15] width 115 height 18
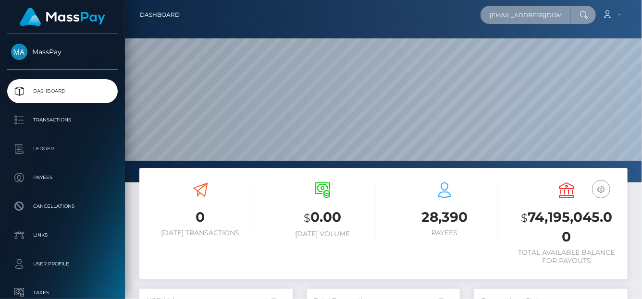
scroll to position [0, 18]
drag, startPoint x: 497, startPoint y: 23, endPoint x: 641, endPoint y: 18, distance: 143.7
click at [641, 18] on nav "Dashboard charmedmollytha@gmail.com Loading... Loading... Payees: Lara Bolzi La…" at bounding box center [383, 15] width 517 height 30
type input "c"
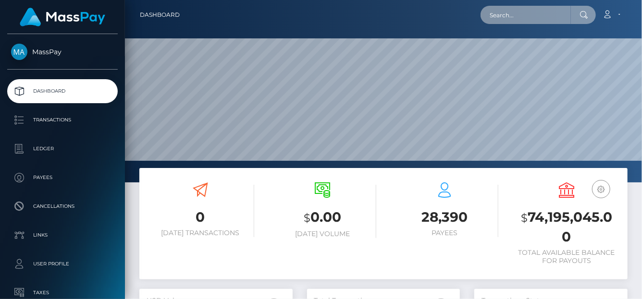
paste input "0rHGw6Ey"
type input "0rHGw6Ey"
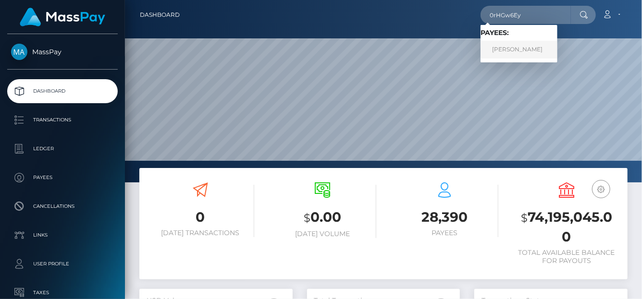
click at [509, 47] on link "Lara Bolzi" at bounding box center [518, 50] width 77 height 18
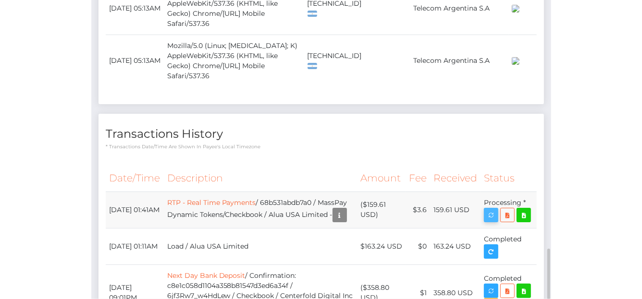
scroll to position [115, 134]
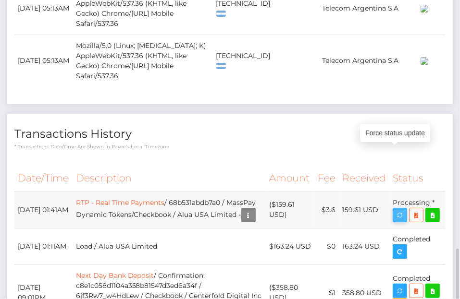
click at [400, 209] on icon "button" at bounding box center [400, 215] width 12 height 12
click at [403, 209] on icon "button" at bounding box center [400, 215] width 12 height 12
click at [56, 126] on h4 "Transactions History" at bounding box center [229, 134] width 431 height 17
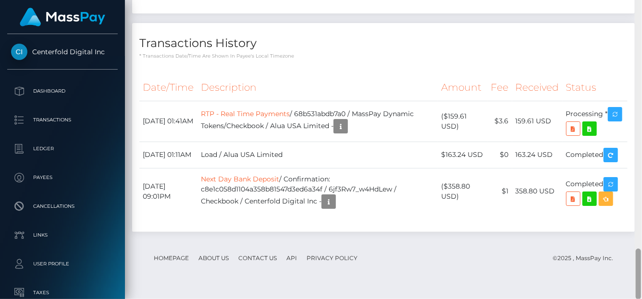
scroll to position [115, 153]
click at [572, 131] on div "Force status update" at bounding box center [569, 128] width 70 height 18
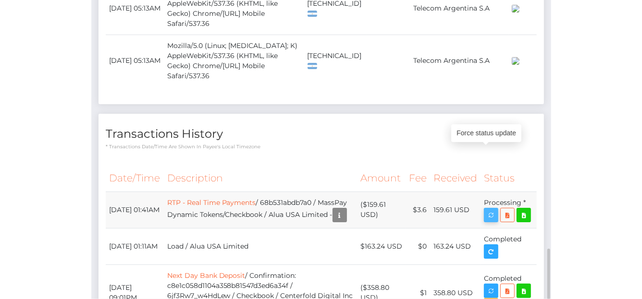
scroll to position [115, 134]
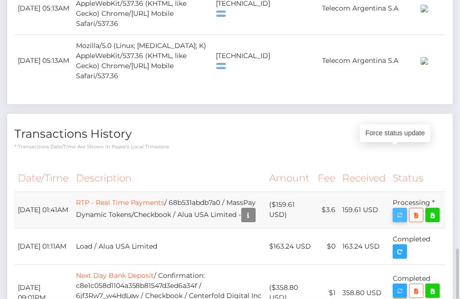
click at [399, 209] on icon "button" at bounding box center [400, 215] width 12 height 12
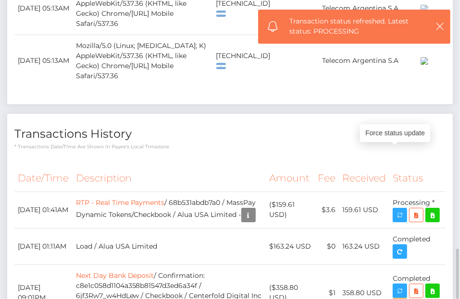
click at [313, 158] on div "Date/Time Description Amount Fee Received Status RTP - Real Time Payments" at bounding box center [229, 248] width 445 height 180
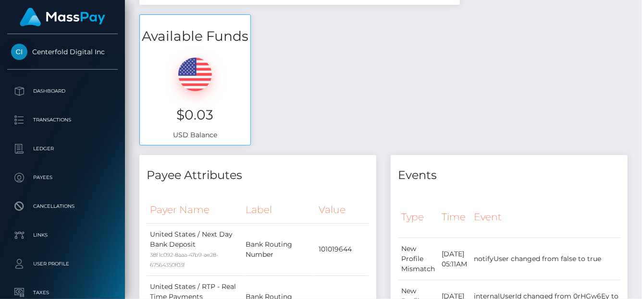
scroll to position [0, 0]
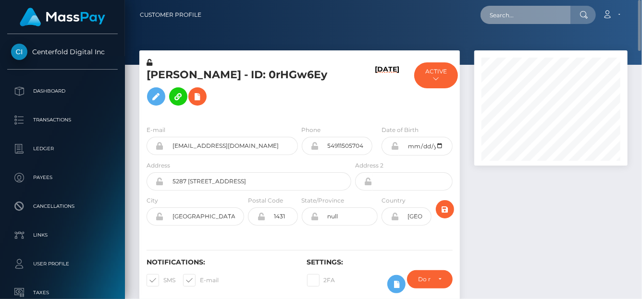
click at [518, 12] on input "text" at bounding box center [525, 15] width 90 height 18
paste input "[EMAIL_ADDRESS][DOMAIN_NAME]"
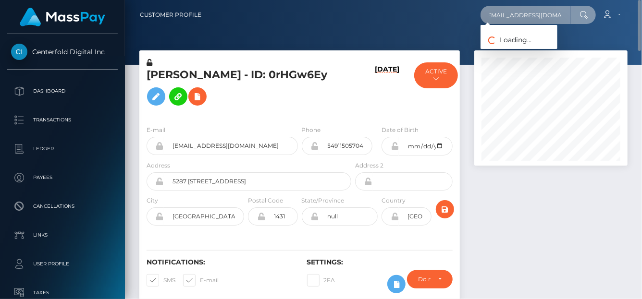
type input "[EMAIL_ADDRESS][DOMAIN_NAME]"
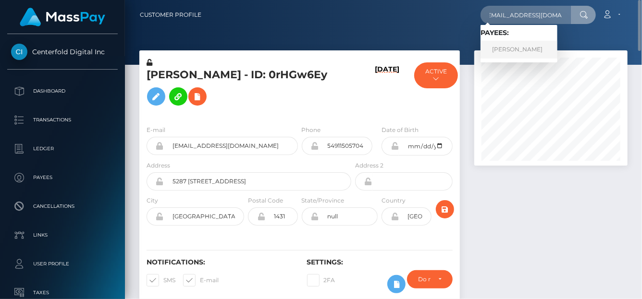
click at [510, 50] on link "PHILIPPA ANNE MESTRAUD" at bounding box center [518, 50] width 77 height 18
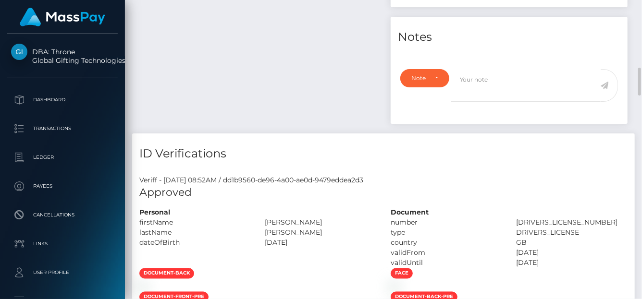
scroll to position [817, 0]
